Goal: Transaction & Acquisition: Obtain resource

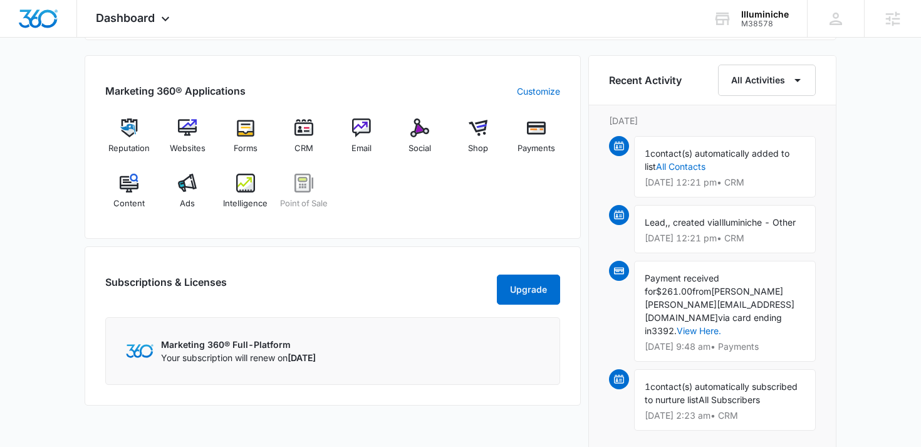
scroll to position [488, 0]
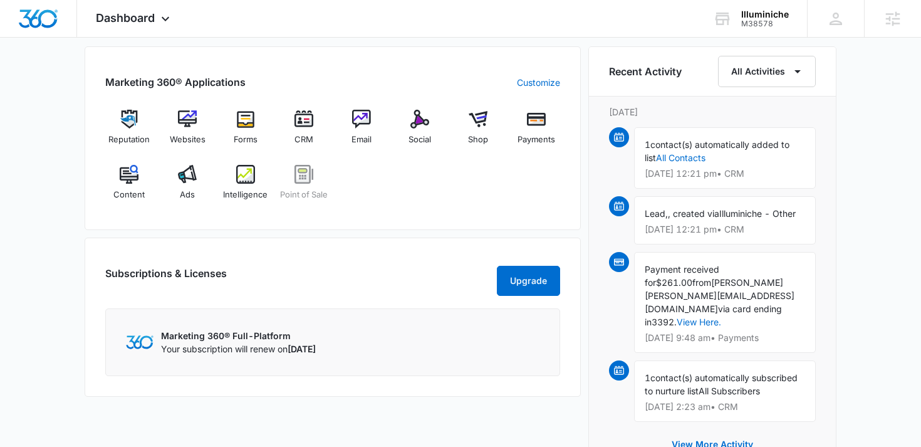
click at [412, 194] on div "Reputation Websites Forms CRM Email Social Shop Payments Content Ads Intelligen…" at bounding box center [332, 160] width 455 height 100
click at [192, 181] on img at bounding box center [187, 174] width 19 height 19
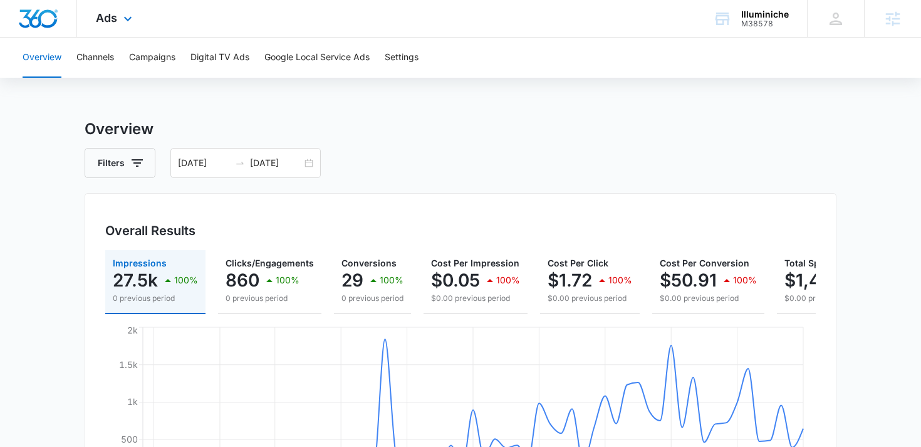
click at [137, 15] on div "Ads Apps Reputation Websites Forms CRM Email Social Shop Payments POS Content A…" at bounding box center [115, 18] width 77 height 37
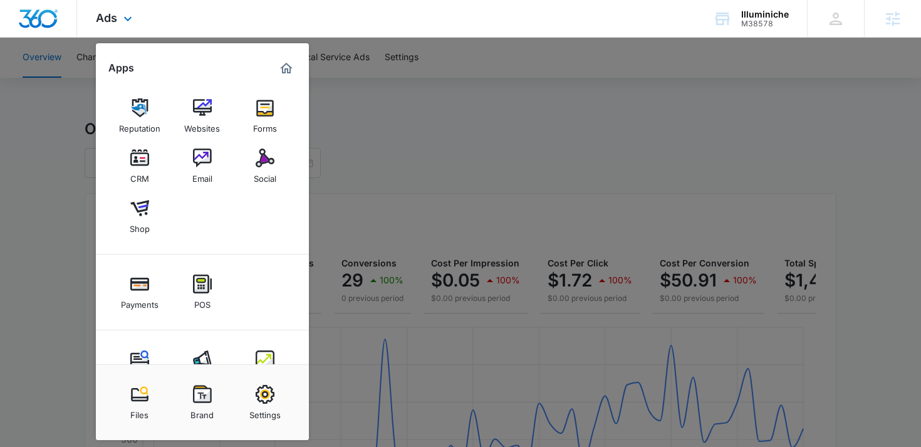
scroll to position [35, 0]
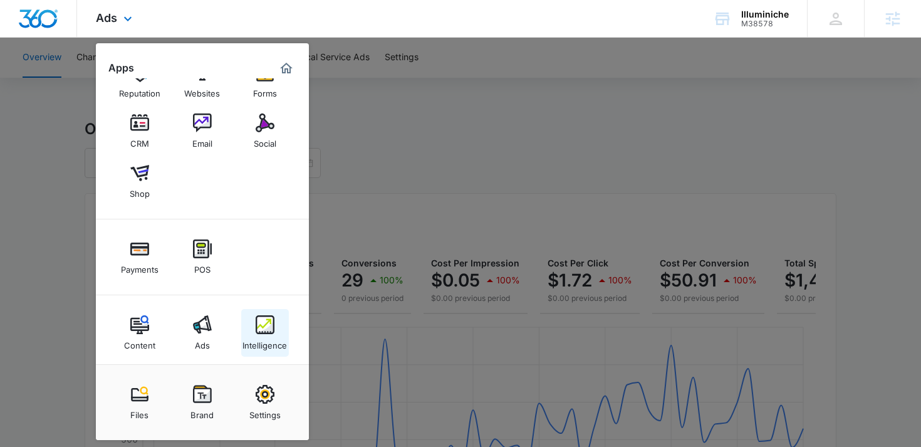
click at [267, 317] on img at bounding box center [265, 324] width 19 height 19
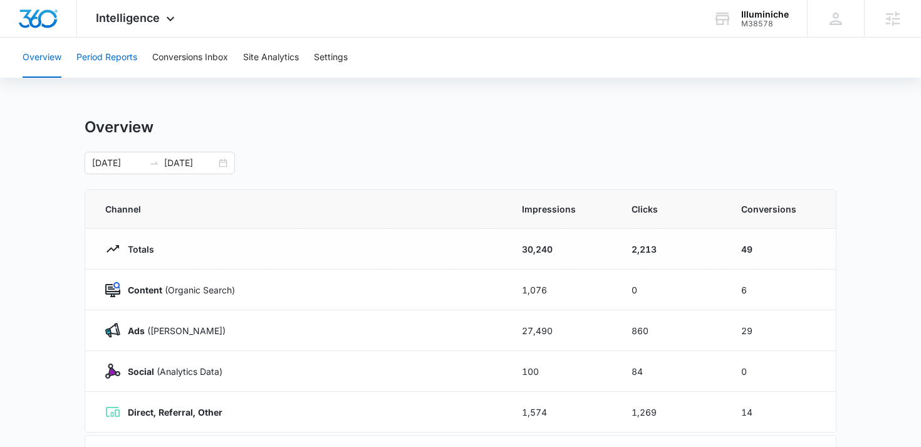
click at [116, 60] on button "Period Reports" at bounding box center [106, 58] width 61 height 40
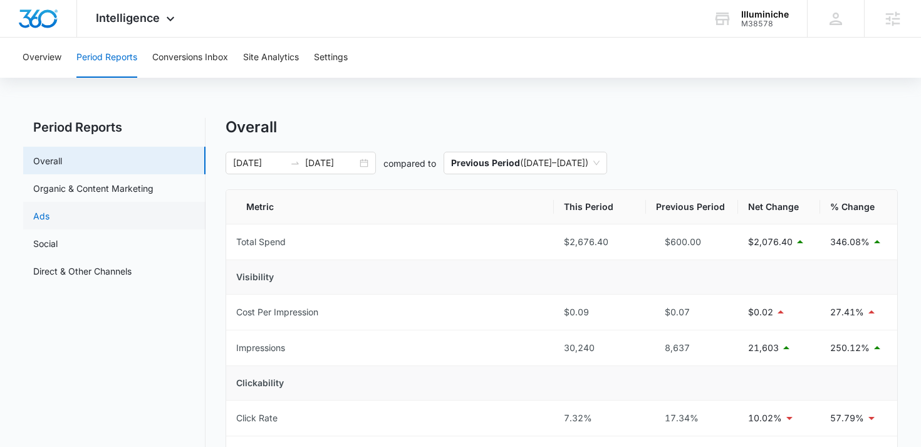
click at [50, 223] on link "Ads" at bounding box center [41, 215] width 16 height 13
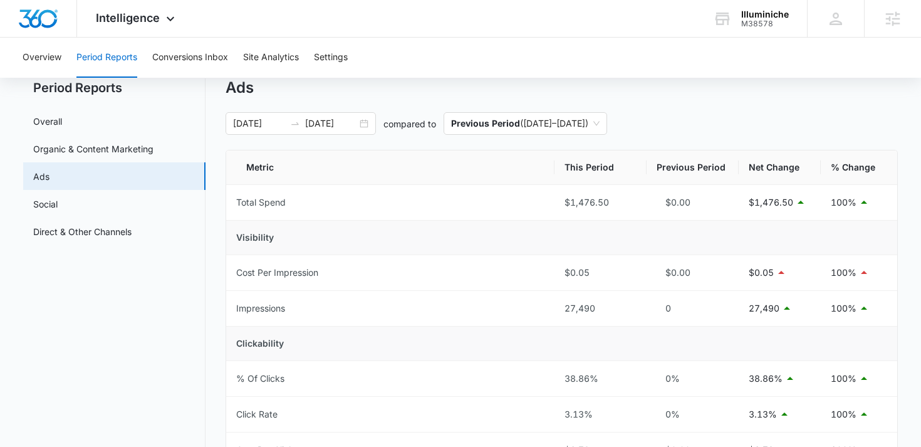
scroll to position [43, 0]
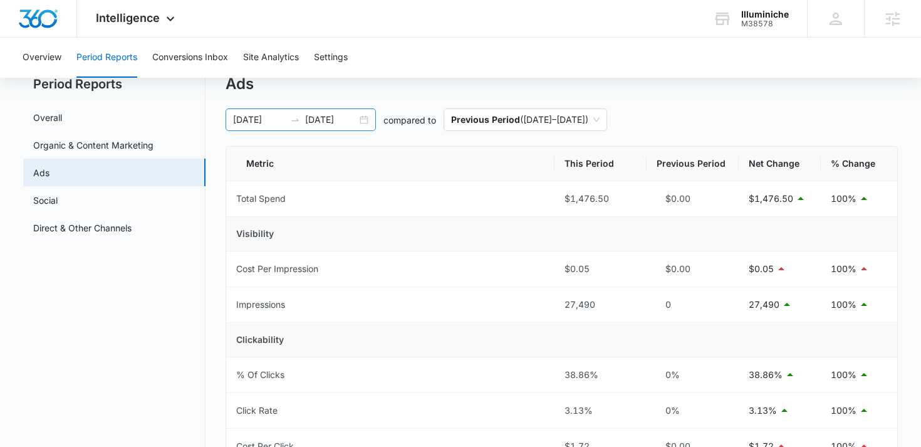
click at [297, 130] on div "06/27/2025 08/26/2025" at bounding box center [301, 119] width 150 height 23
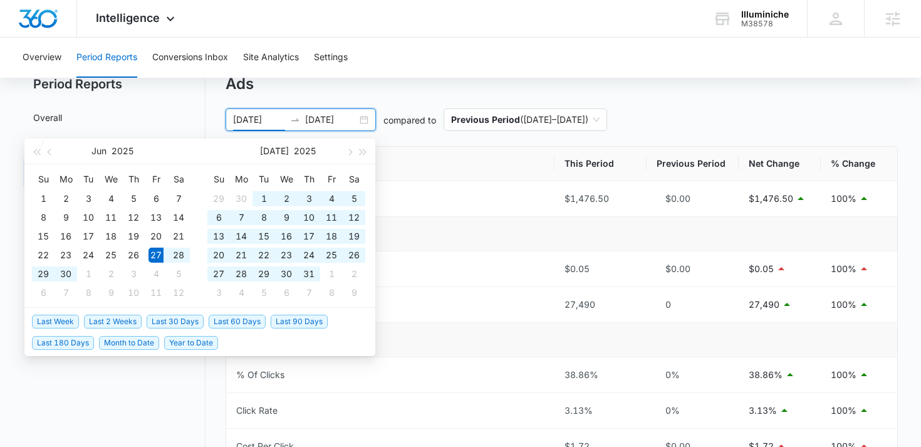
click at [297, 126] on div "06/27/2025 08/26/2025" at bounding box center [301, 119] width 150 height 23
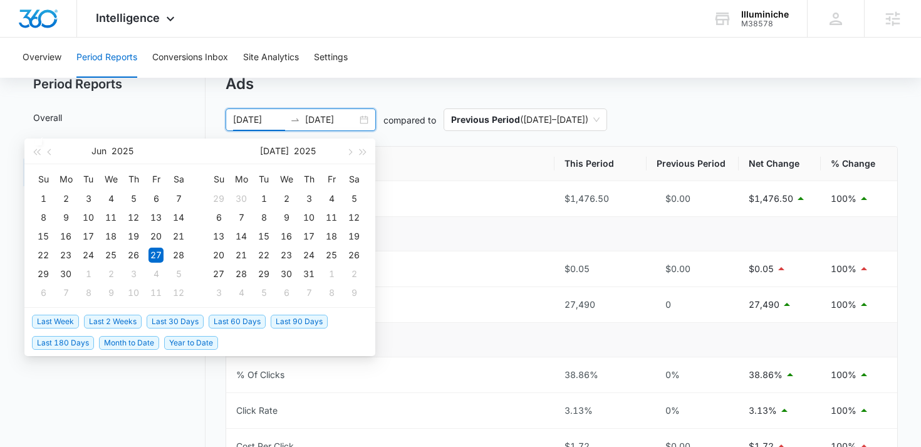
click at [174, 317] on span "Last 30 Days" at bounding box center [175, 322] width 57 height 14
type input "08/11/2025"
type input "09/10/2025"
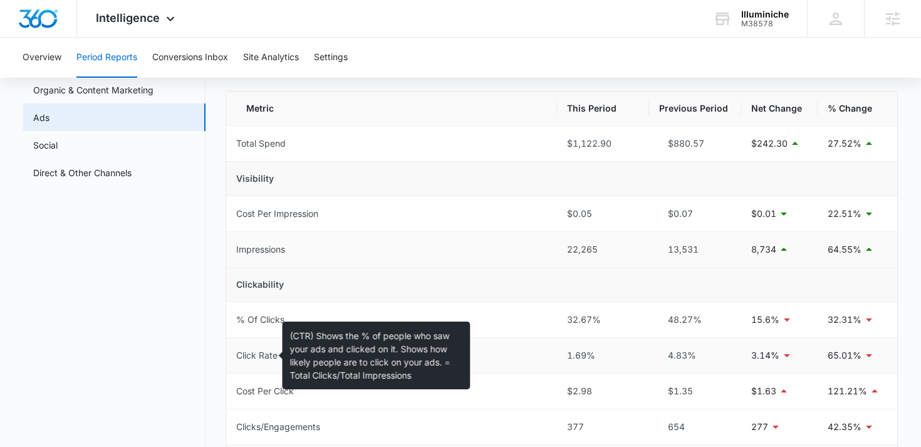
scroll to position [56, 0]
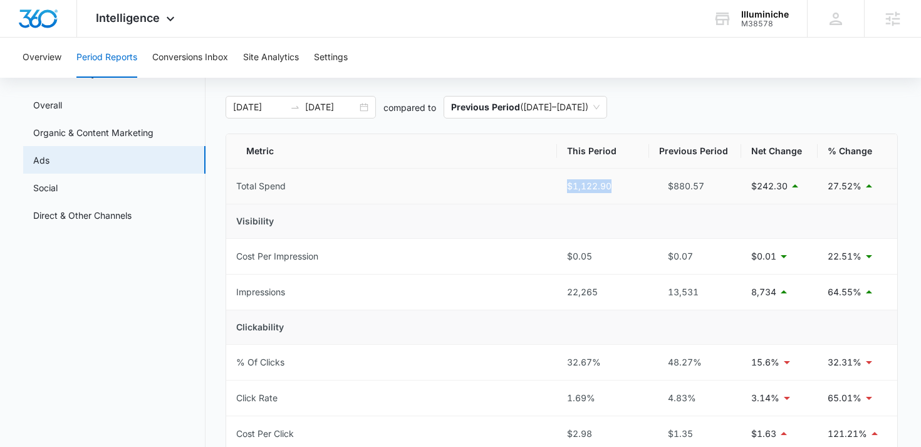
drag, startPoint x: 626, startPoint y: 181, endPoint x: 517, endPoint y: 178, distance: 109.1
click at [518, 178] on tr "Total Spend $1,122.90 $880.57 $242.30 27.52%" at bounding box center [562, 187] width 672 height 36
click at [611, 206] on td "Visibility" at bounding box center [562, 221] width 672 height 34
drag, startPoint x: 641, startPoint y: 189, endPoint x: 526, endPoint y: 187, distance: 114.7
click at [526, 187] on tr "Total Spend $1,122.90 $880.57 $242.30 27.52%" at bounding box center [562, 187] width 672 height 36
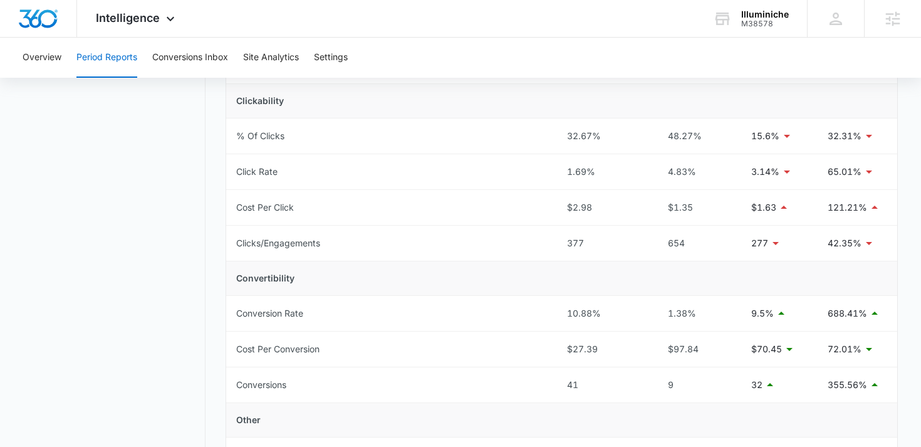
scroll to position [476, 0]
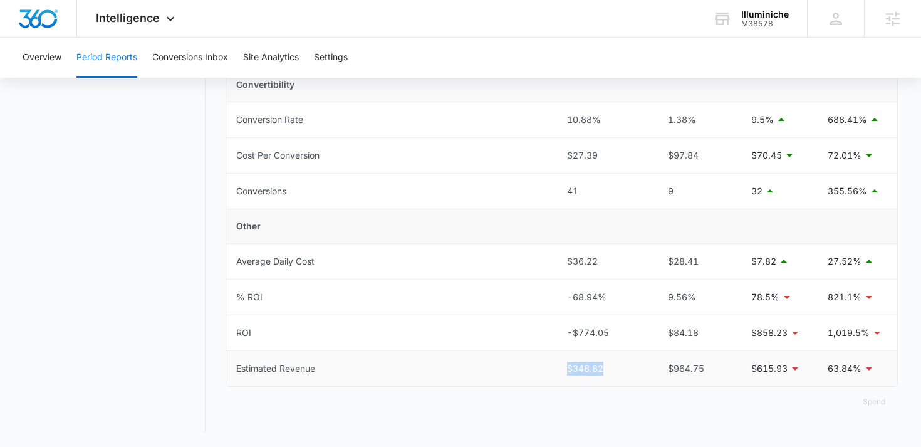
drag, startPoint x: 618, startPoint y: 370, endPoint x: 552, endPoint y: 370, distance: 65.8
click at [552, 370] on tr "Estimated Revenue $348.82 $964.75 $615.93 63.84%" at bounding box center [562, 368] width 672 height 35
click at [551, 370] on td "Estimated Revenue" at bounding box center [392, 368] width 332 height 35
drag, startPoint x: 625, startPoint y: 327, endPoint x: 550, endPoint y: 327, distance: 74.6
click at [550, 327] on tr "ROI -$774.05 $84.18 $858.23 1,019.5%" at bounding box center [562, 333] width 672 height 36
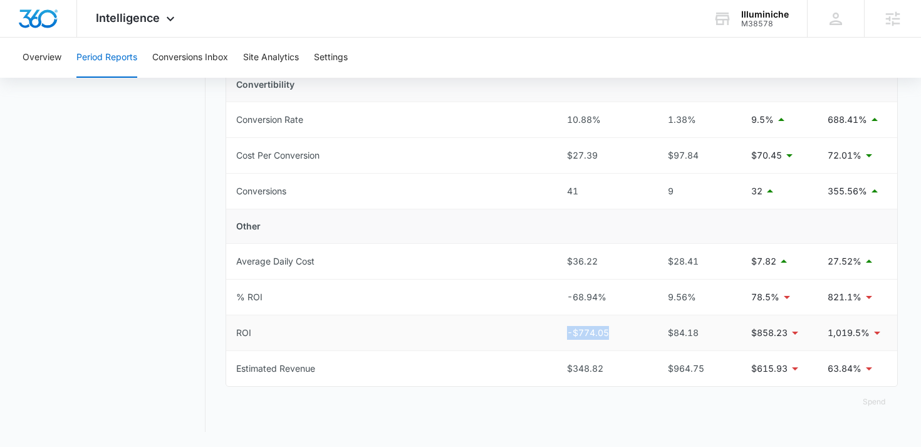
click at [550, 327] on td "ROI" at bounding box center [392, 333] width 332 height 36
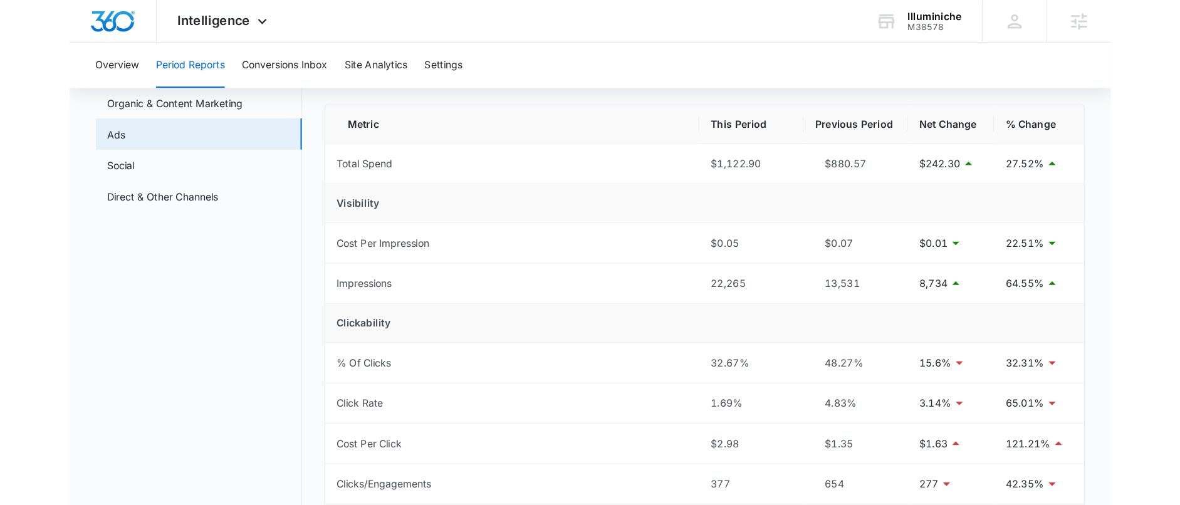
scroll to position [0, 0]
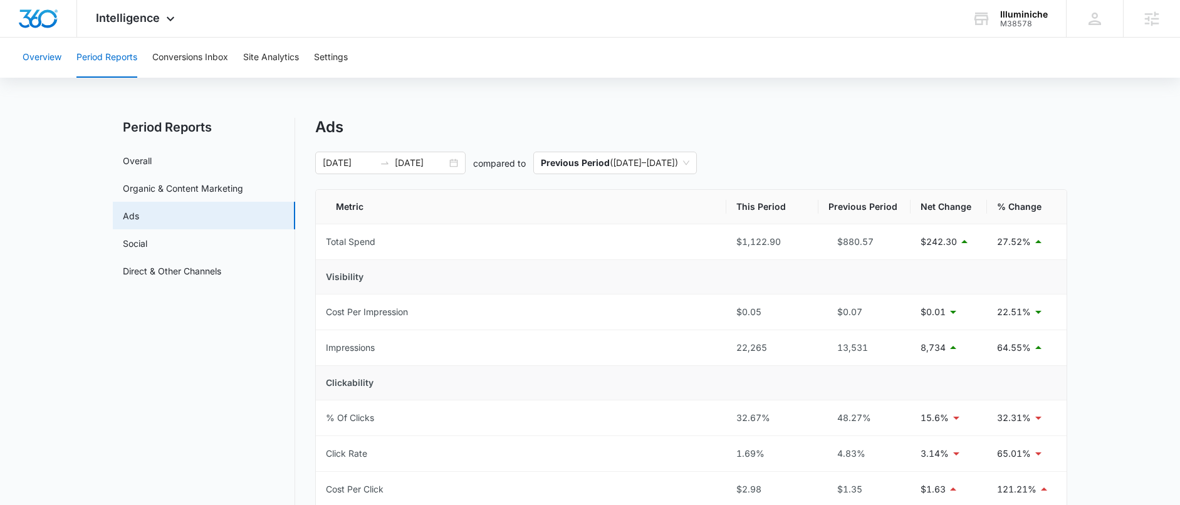
click at [39, 68] on button "Overview" at bounding box center [42, 58] width 39 height 40
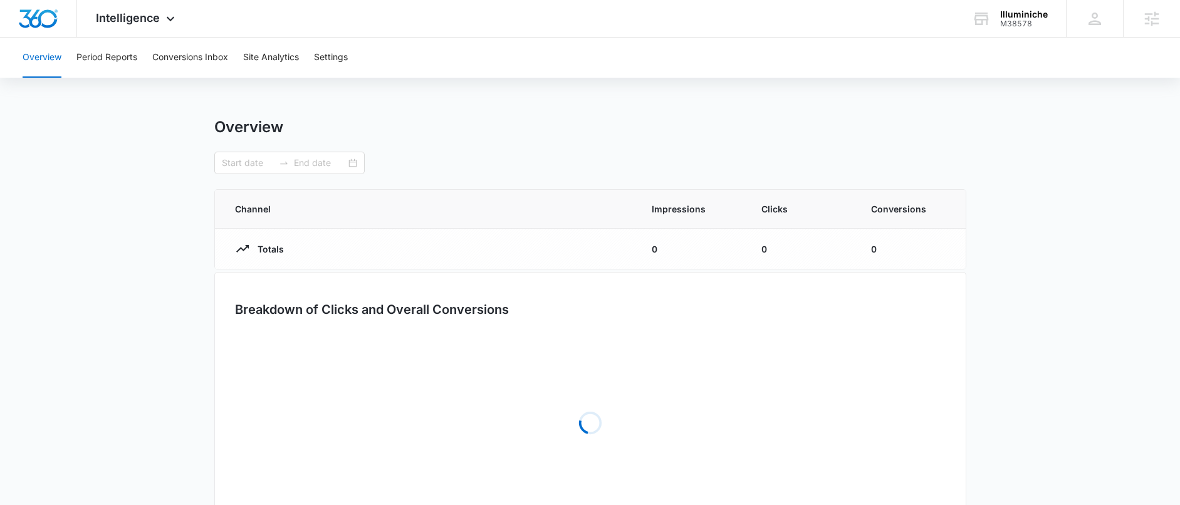
type input "08/11/2025"
click at [322, 167] on input "09/10/2025" at bounding box center [320, 163] width 52 height 14
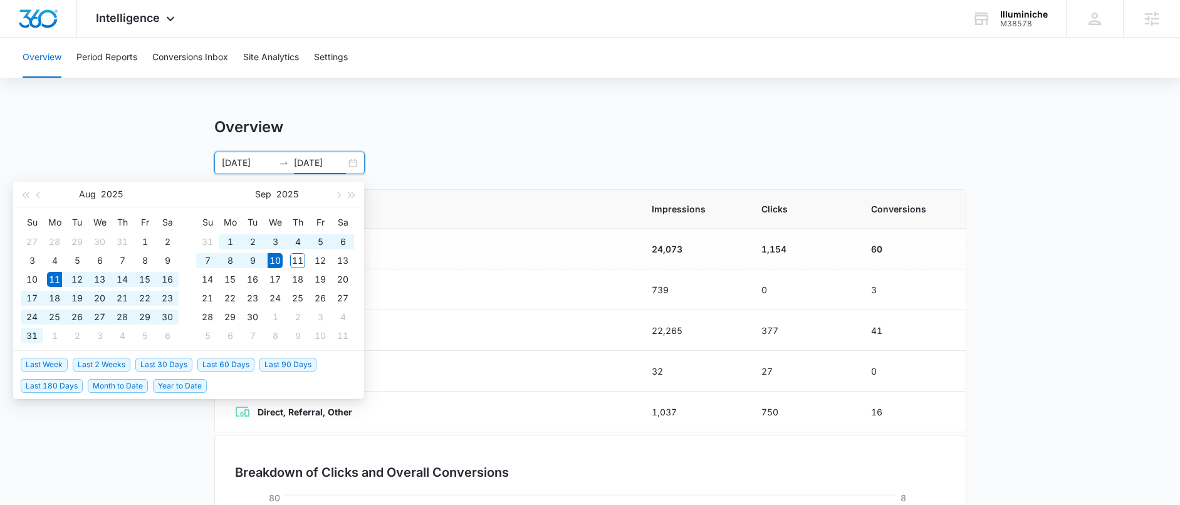
type input "09/10/2025"
click at [167, 364] on span "Last 30 Days" at bounding box center [163, 365] width 57 height 14
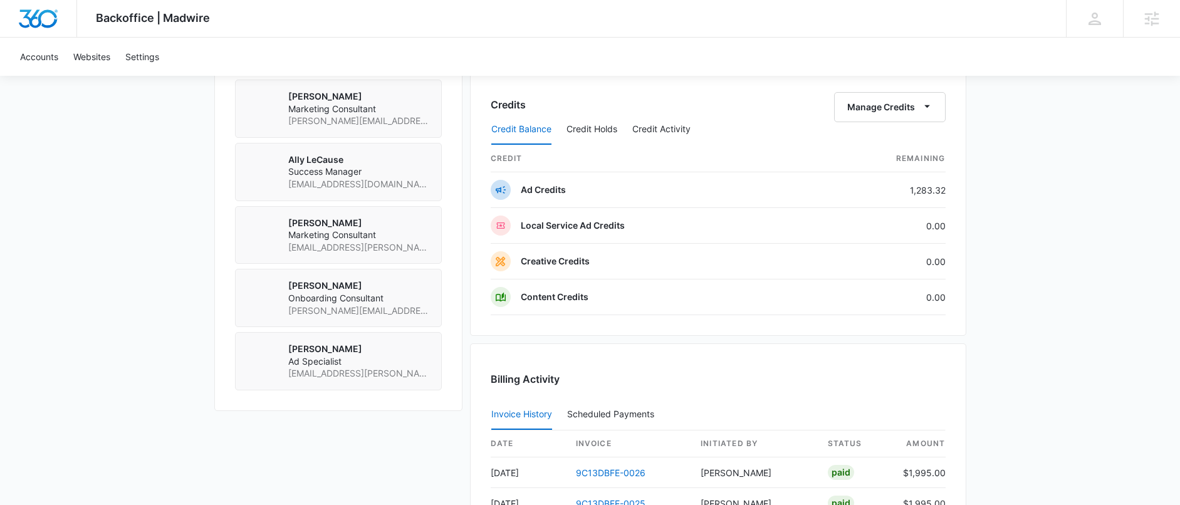
scroll to position [1117, 0]
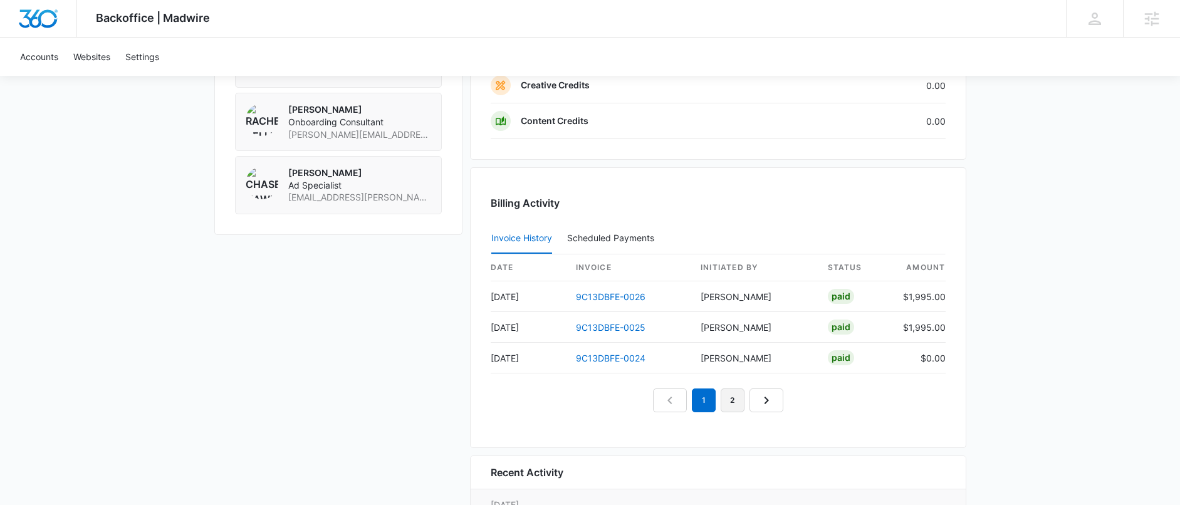
click at [732, 401] on link "2" at bounding box center [733, 401] width 24 height 24
click at [695, 401] on link "1" at bounding box center [690, 401] width 24 height 24
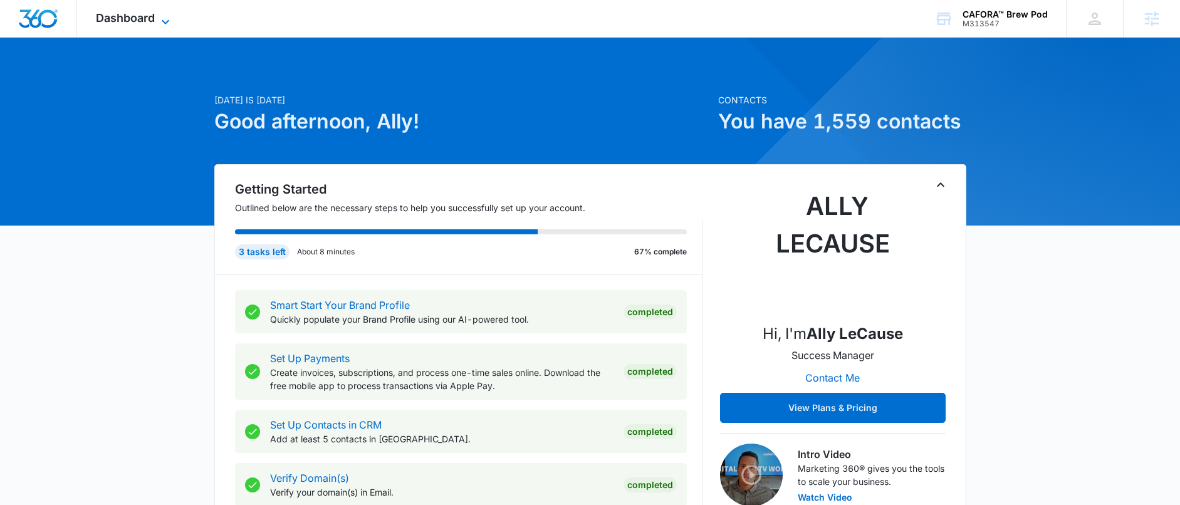
click at [162, 24] on icon at bounding box center [165, 21] width 15 height 15
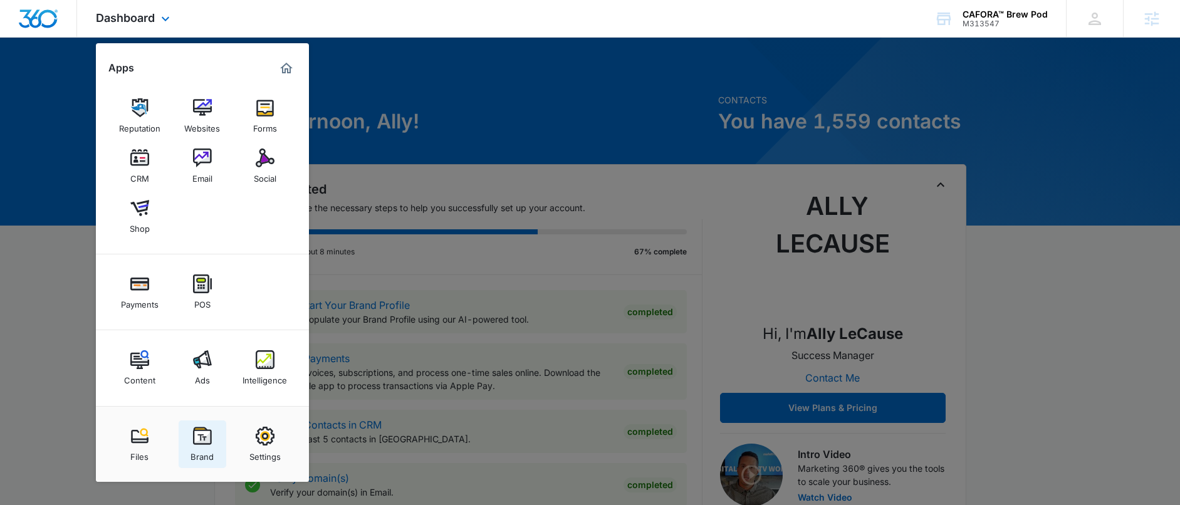
click at [207, 441] on img at bounding box center [202, 436] width 19 height 19
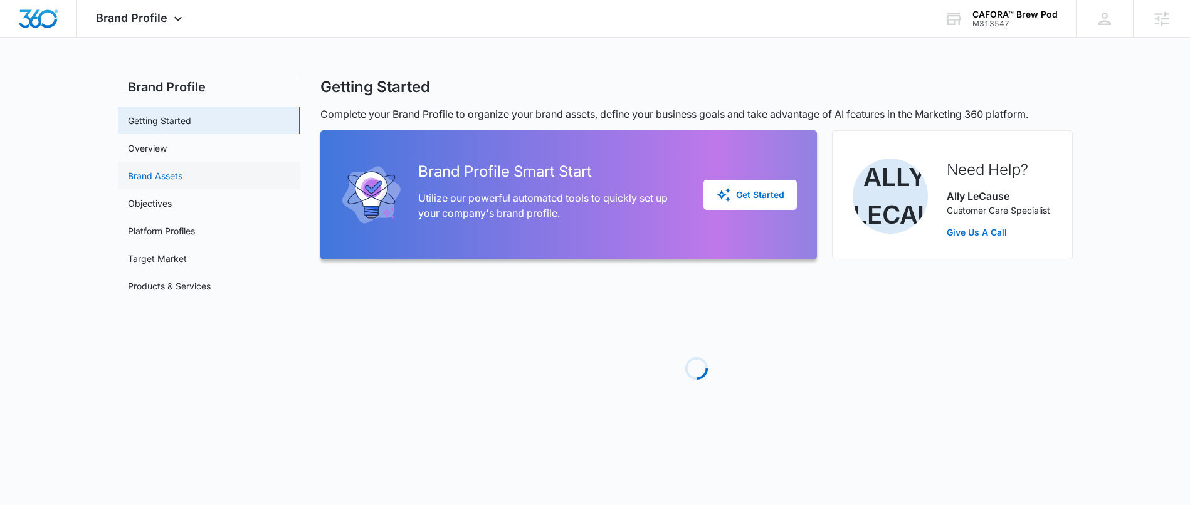
click at [176, 169] on link "Brand Assets" at bounding box center [155, 175] width 55 height 13
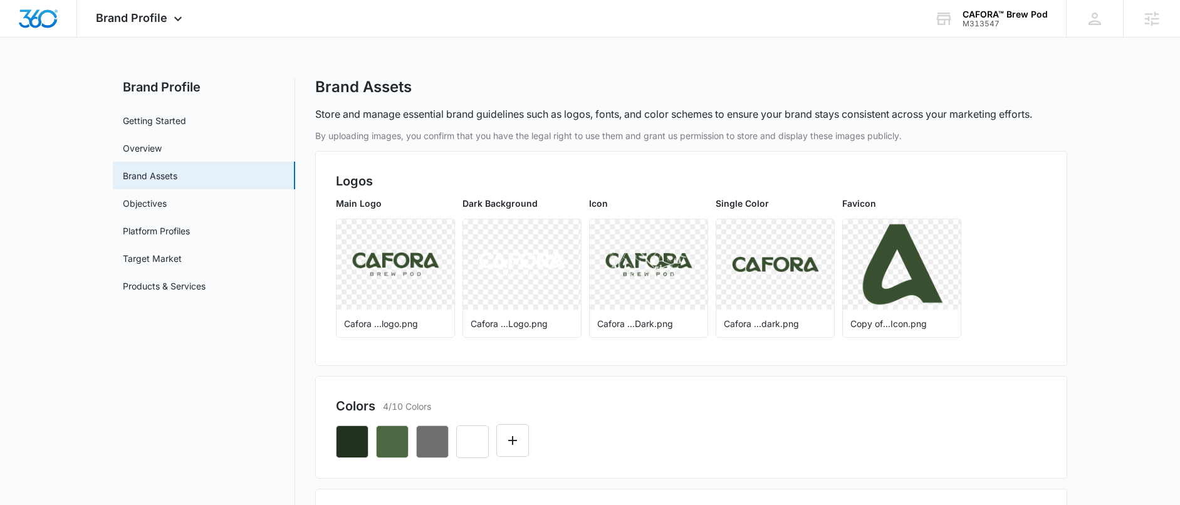
scroll to position [11, 0]
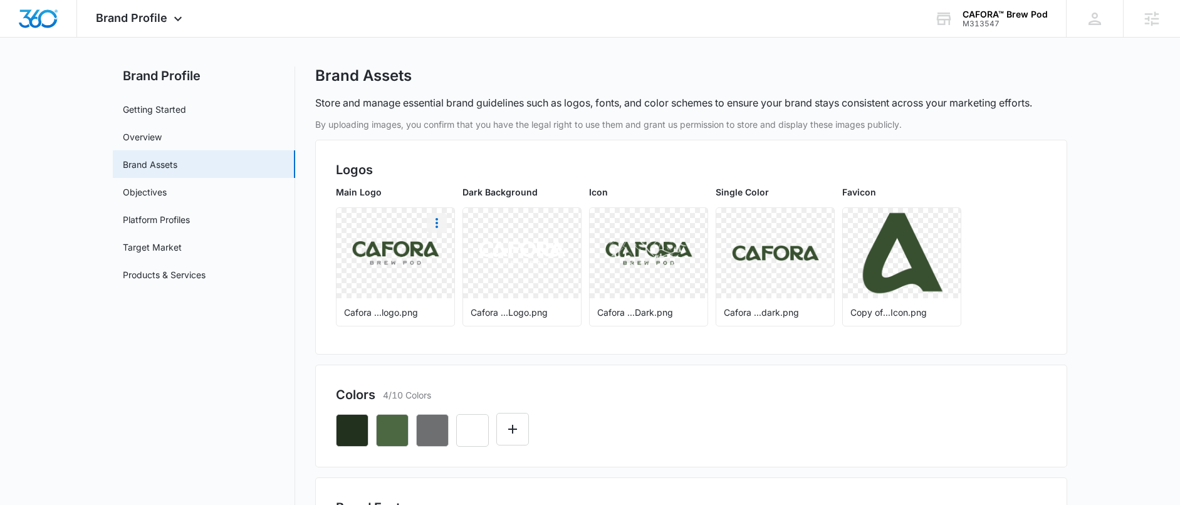
click at [438, 224] on icon "More" at bounding box center [436, 223] width 15 height 15
click at [446, 261] on div "Download" at bounding box center [463, 258] width 41 height 9
click at [561, 222] on icon "More" at bounding box center [563, 223] width 15 height 15
click at [579, 260] on div "Download" at bounding box center [589, 258] width 41 height 9
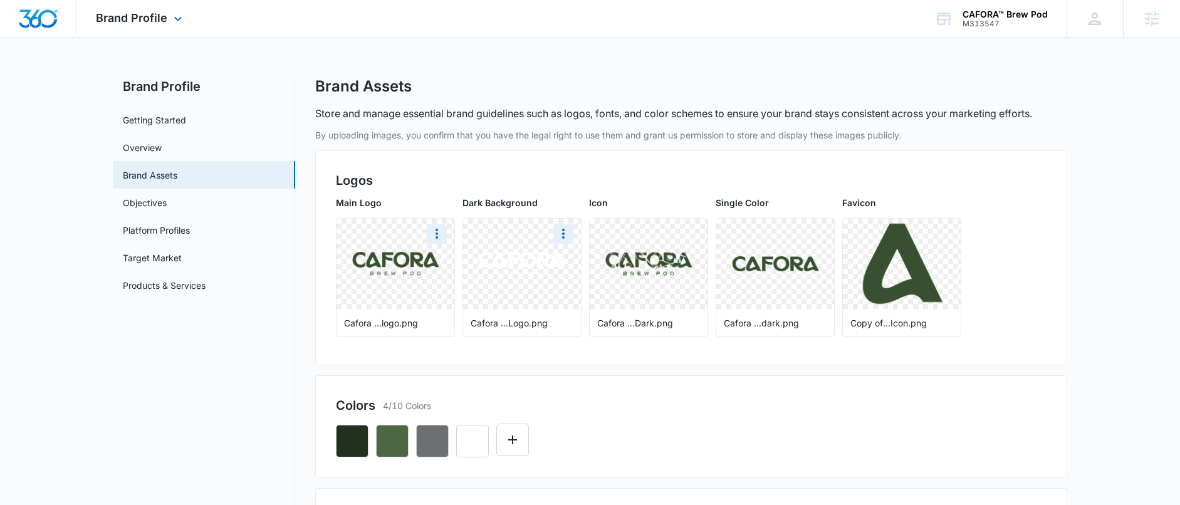
scroll to position [0, 0]
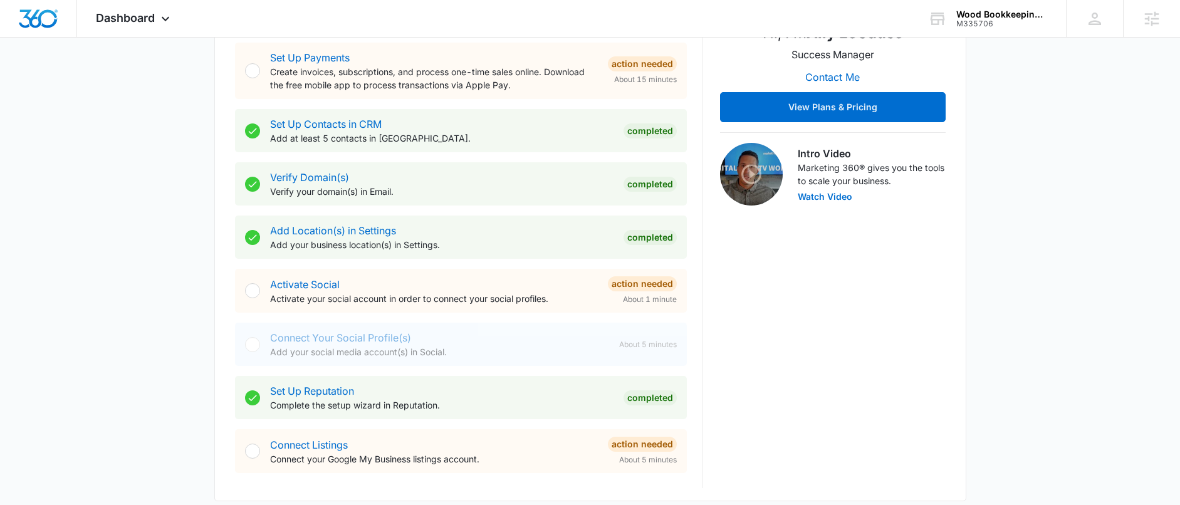
scroll to position [482, 0]
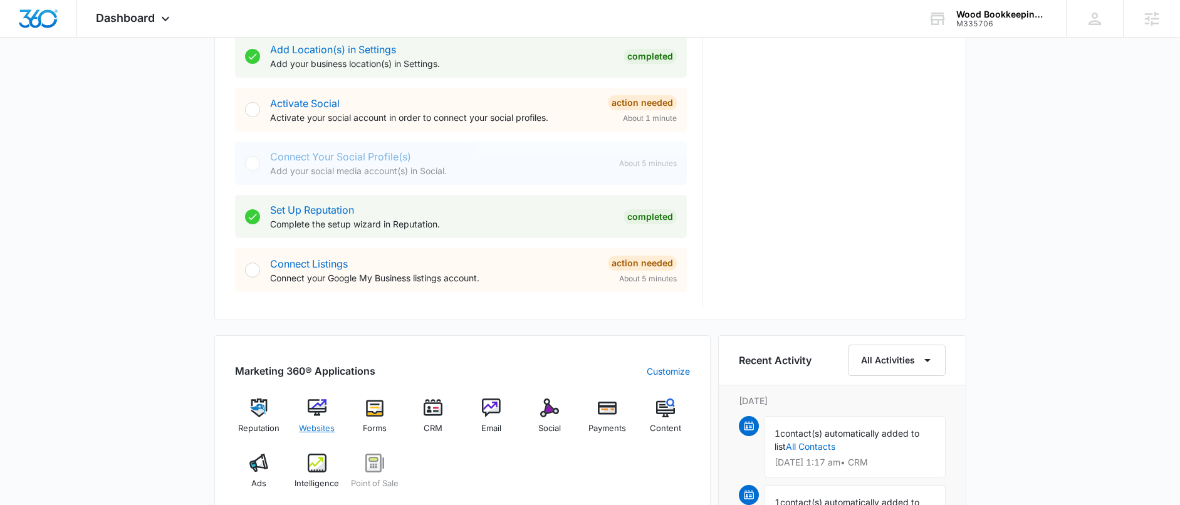
click at [328, 414] on div "Websites" at bounding box center [317, 421] width 48 height 45
